Goal: Task Accomplishment & Management: Manage account settings

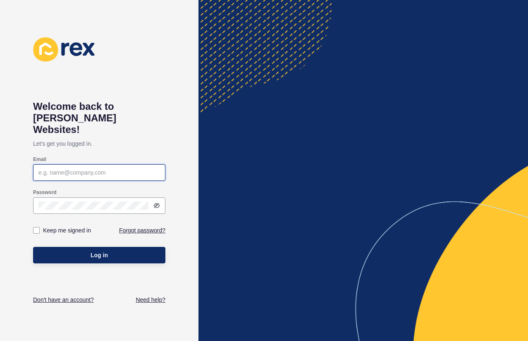
click at [73, 169] on input "Email" at bounding box center [99, 173] width 122 height 8
paste input "[PERSON_NAME][EMAIL_ADDRESS][DOMAIN_NAME]"
type input "[PERSON_NAME][EMAIL_ADDRESS][DOMAIN_NAME]"
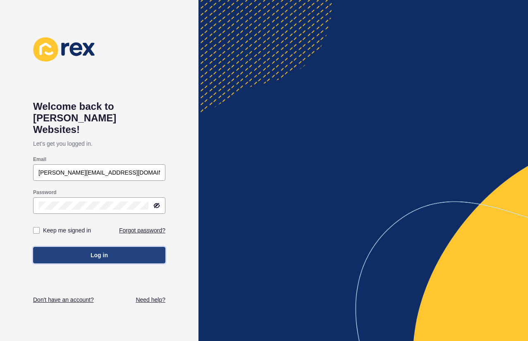
click at [106, 250] on button "Log in" at bounding box center [99, 255] width 132 height 17
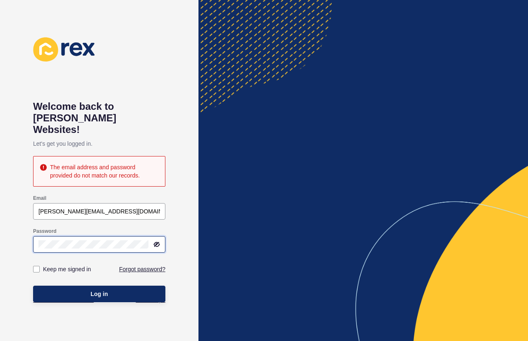
click at [22, 234] on div "Welcome back to [PERSON_NAME] Websites! Let's get you logged in. The email addr…" at bounding box center [99, 170] width 198 height 341
click at [157, 241] on icon at bounding box center [156, 244] width 7 height 7
click at [91, 290] on span "Log in" at bounding box center [99, 294] width 17 height 8
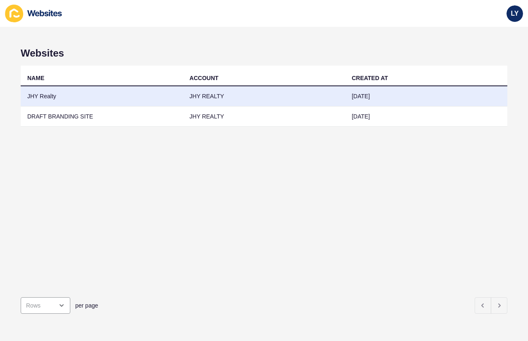
click at [40, 94] on td "JHY Realty" at bounding box center [102, 96] width 162 height 20
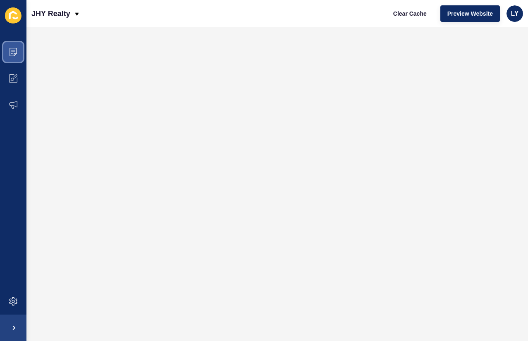
click at [17, 51] on span at bounding box center [13, 52] width 26 height 26
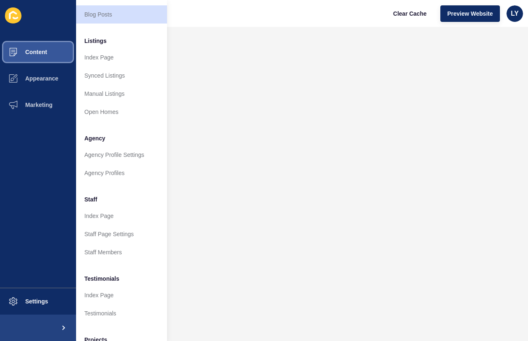
scroll to position [149, 0]
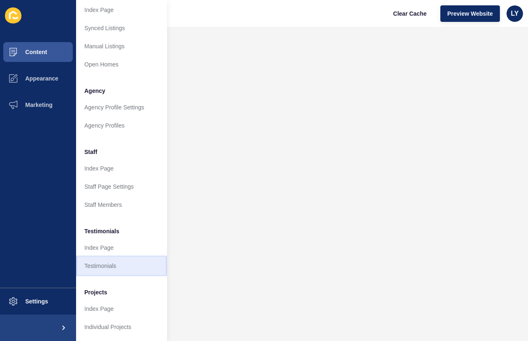
click at [95, 260] on link "Testimonials" at bounding box center [121, 266] width 91 height 18
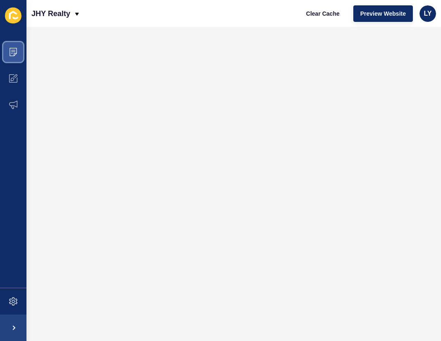
click at [15, 50] on icon at bounding box center [13, 52] width 8 height 8
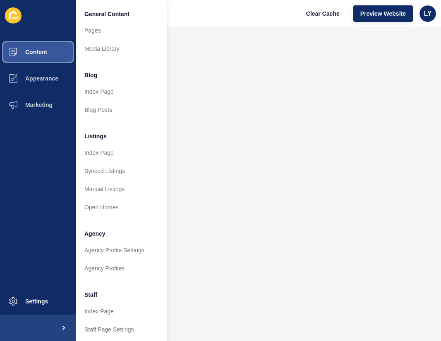
scroll to position [149, 0]
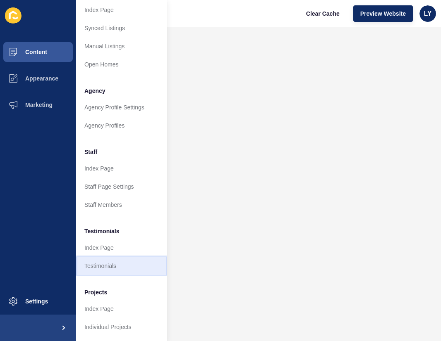
click at [120, 261] on link "Testimonials" at bounding box center [121, 266] width 91 height 18
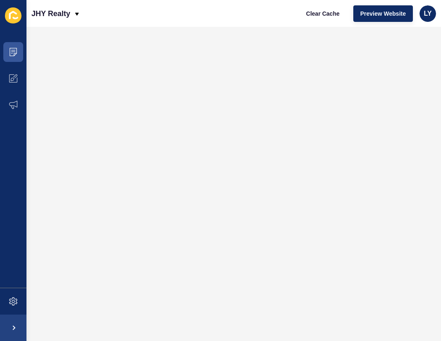
scroll to position [0, 0]
click at [13, 52] on icon at bounding box center [13, 52] width 4 height 0
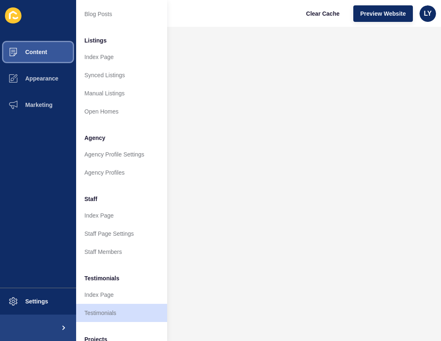
scroll to position [149, 0]
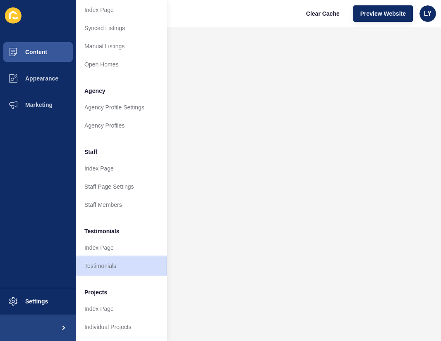
click at [101, 260] on link "Testimonials" at bounding box center [121, 266] width 91 height 18
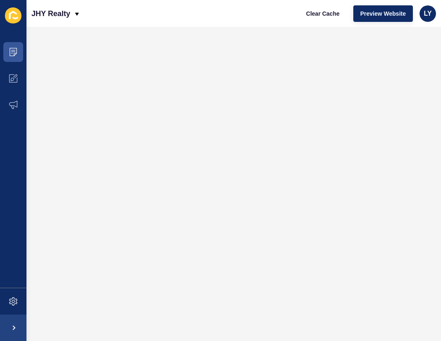
scroll to position [0, 0]
click at [11, 50] on icon at bounding box center [13, 52] width 8 height 8
click at [18, 54] on span at bounding box center [13, 52] width 26 height 26
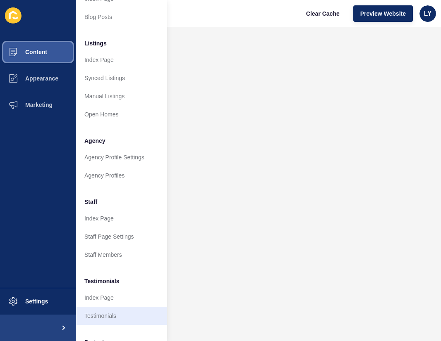
scroll to position [149, 0]
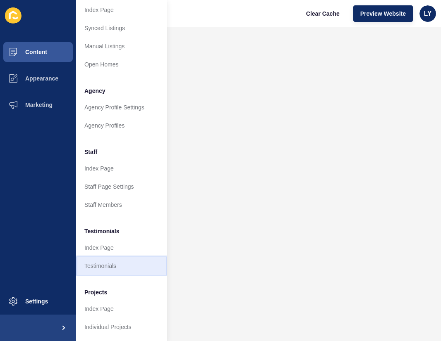
click at [107, 265] on link "Testimonials" at bounding box center [121, 266] width 91 height 18
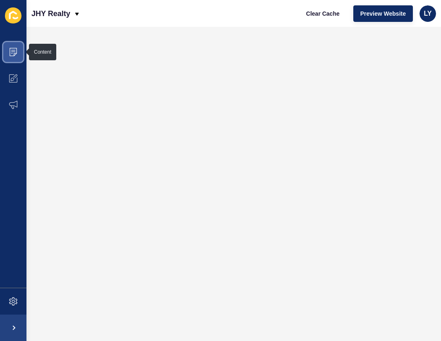
click at [17, 51] on icon at bounding box center [13, 52] width 7 height 8
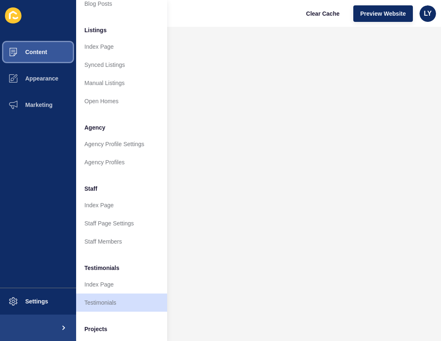
scroll to position [149, 0]
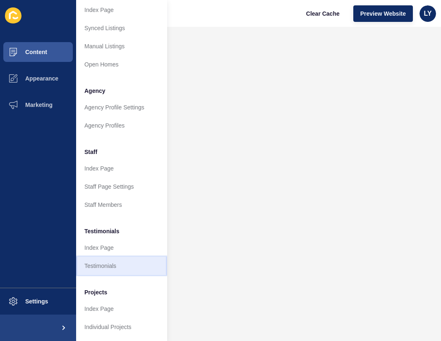
click at [108, 262] on link "Testimonials" at bounding box center [121, 266] width 91 height 18
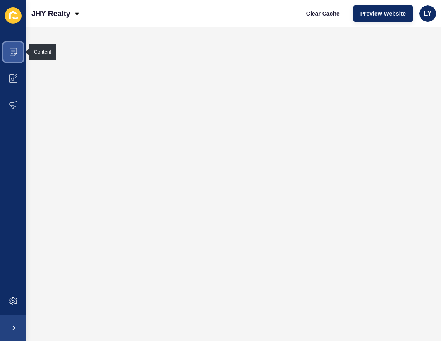
click at [13, 55] on icon at bounding box center [13, 52] width 8 height 8
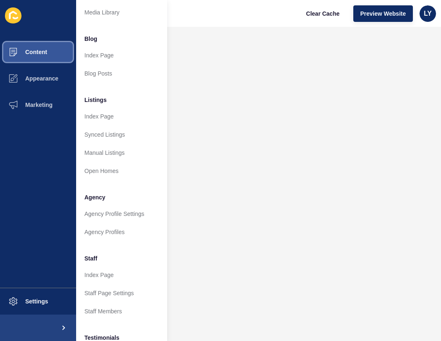
scroll to position [149, 0]
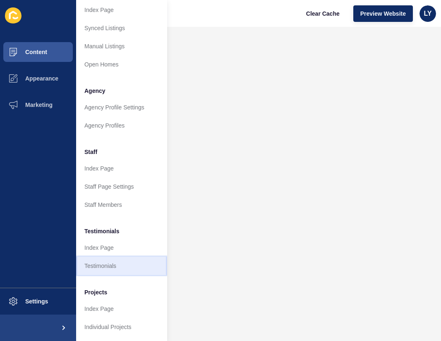
click at [96, 263] on link "Testimonials" at bounding box center [121, 266] width 91 height 18
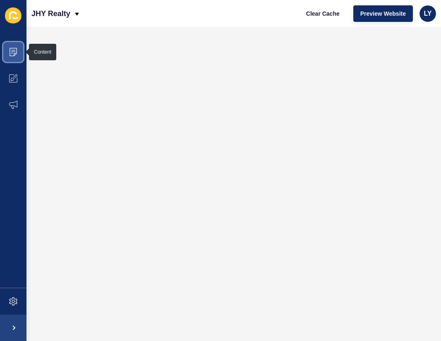
click at [17, 50] on icon at bounding box center [13, 52] width 8 height 8
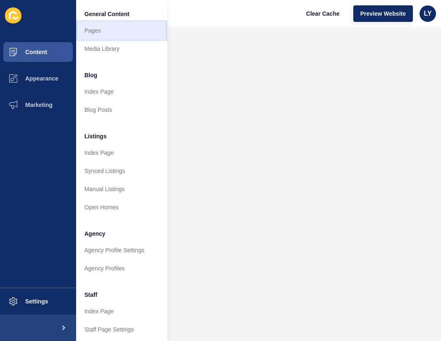
click at [106, 33] on link "Pages" at bounding box center [121, 30] width 91 height 18
